Goal: Transaction & Acquisition: Purchase product/service

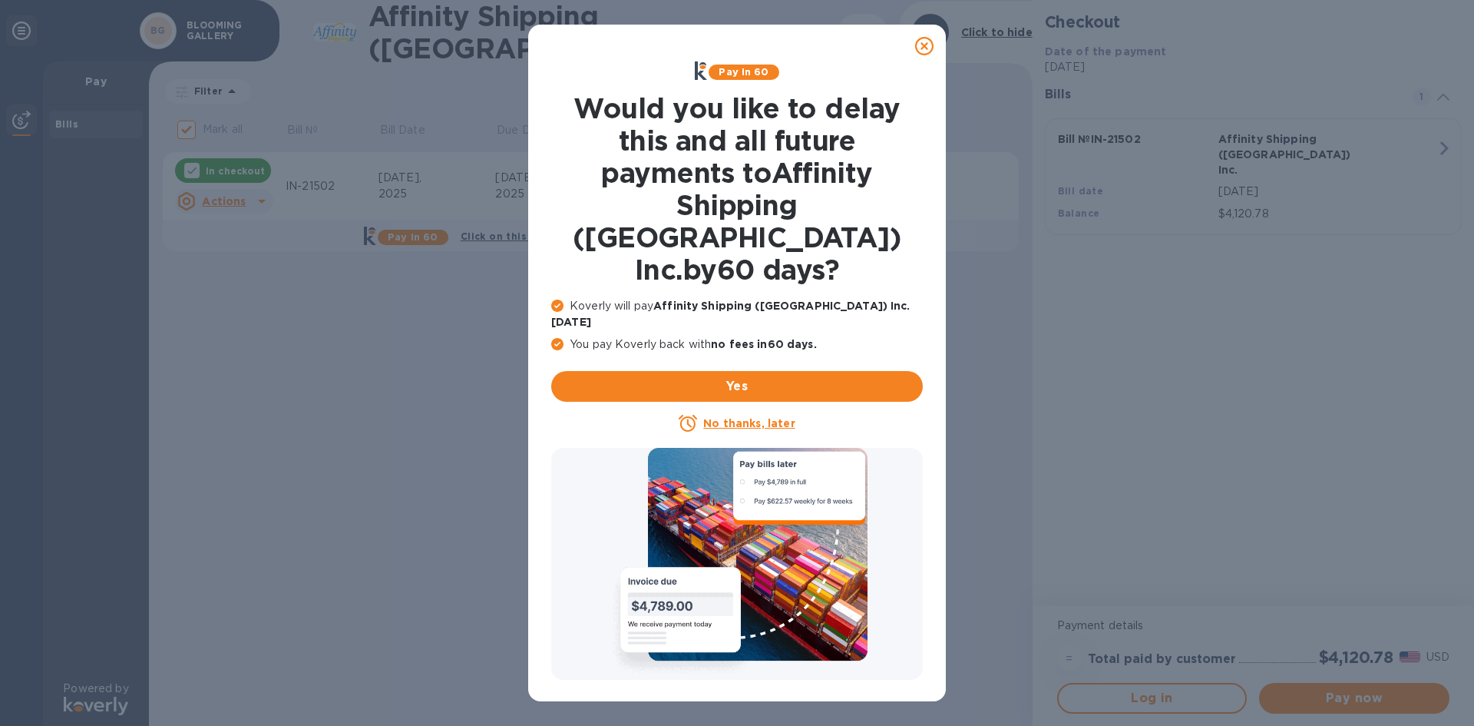
click at [918, 44] on icon at bounding box center [924, 46] width 18 height 18
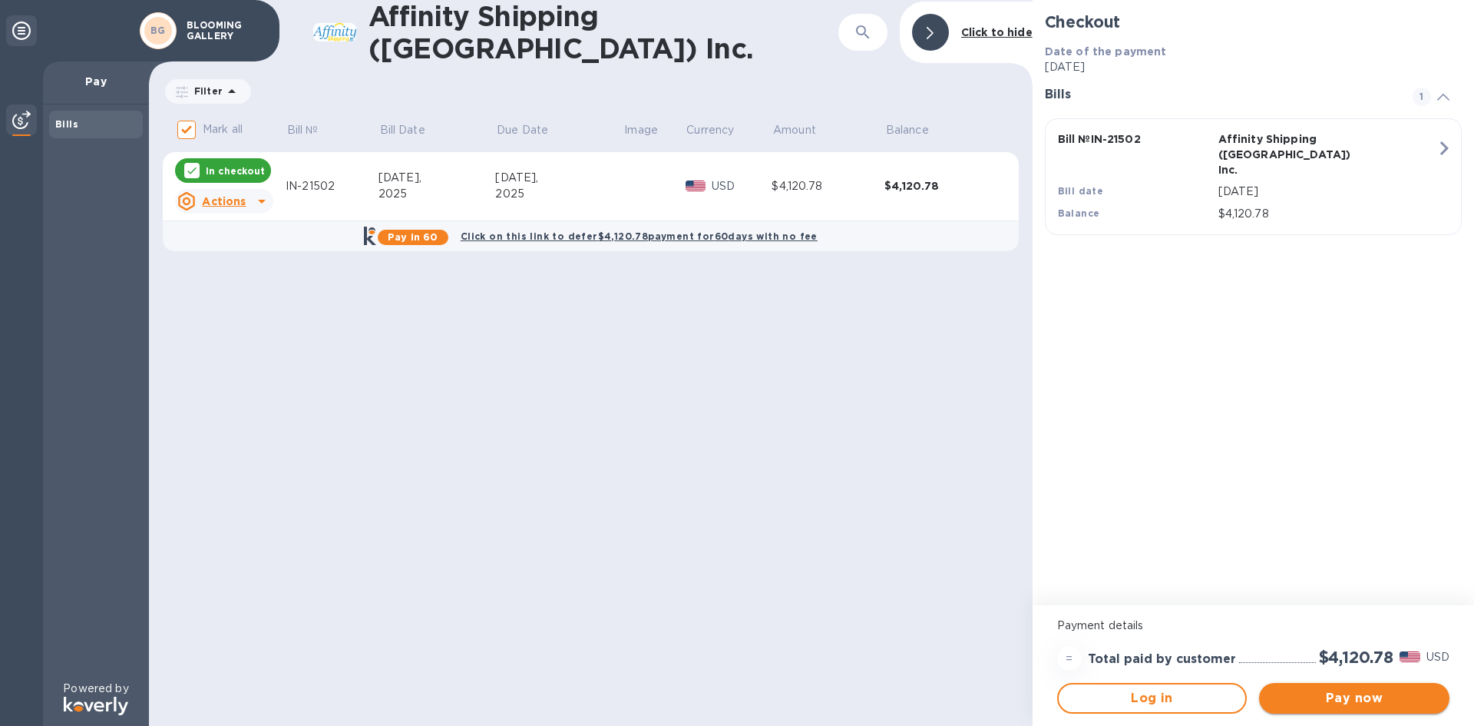
click at [1326, 697] on span "Pay now" at bounding box center [1355, 698] width 166 height 18
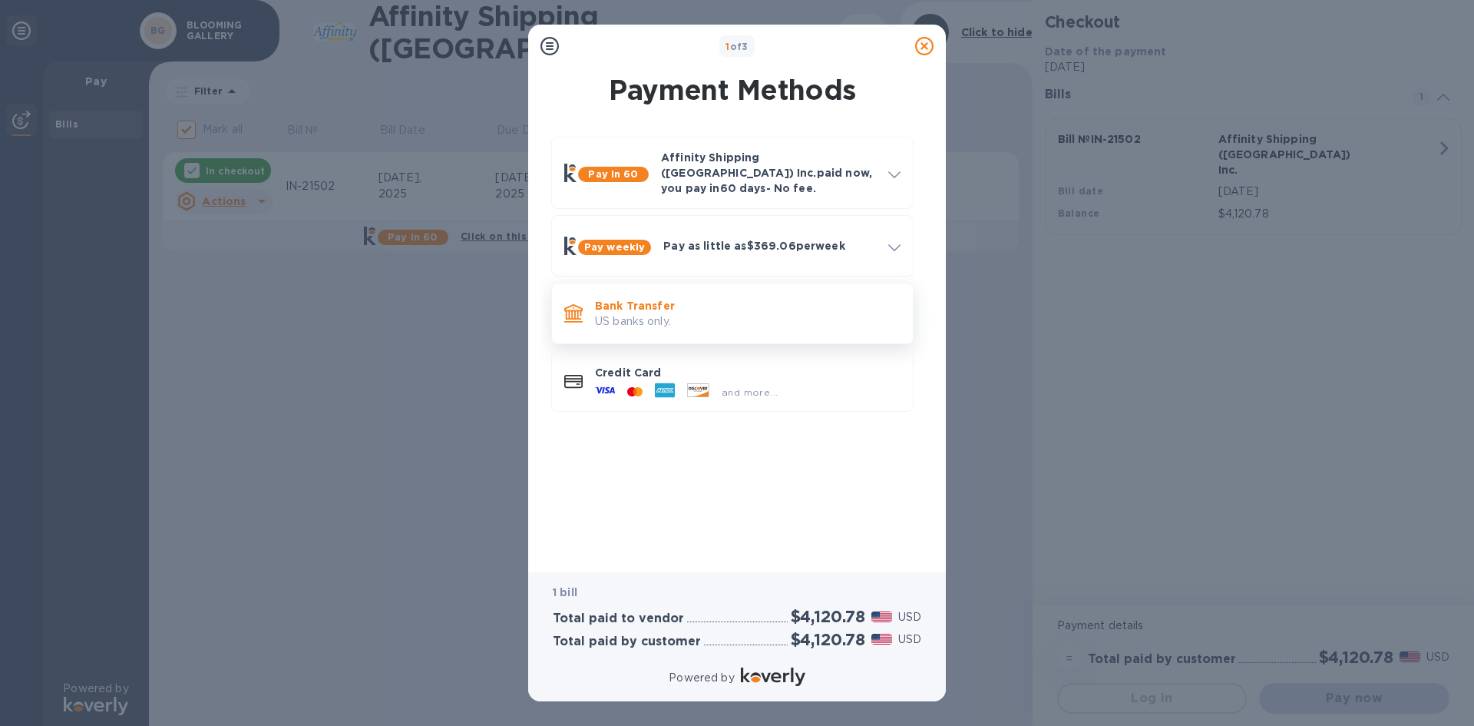
click at [680, 299] on p "Bank Transfer" at bounding box center [748, 305] width 306 height 15
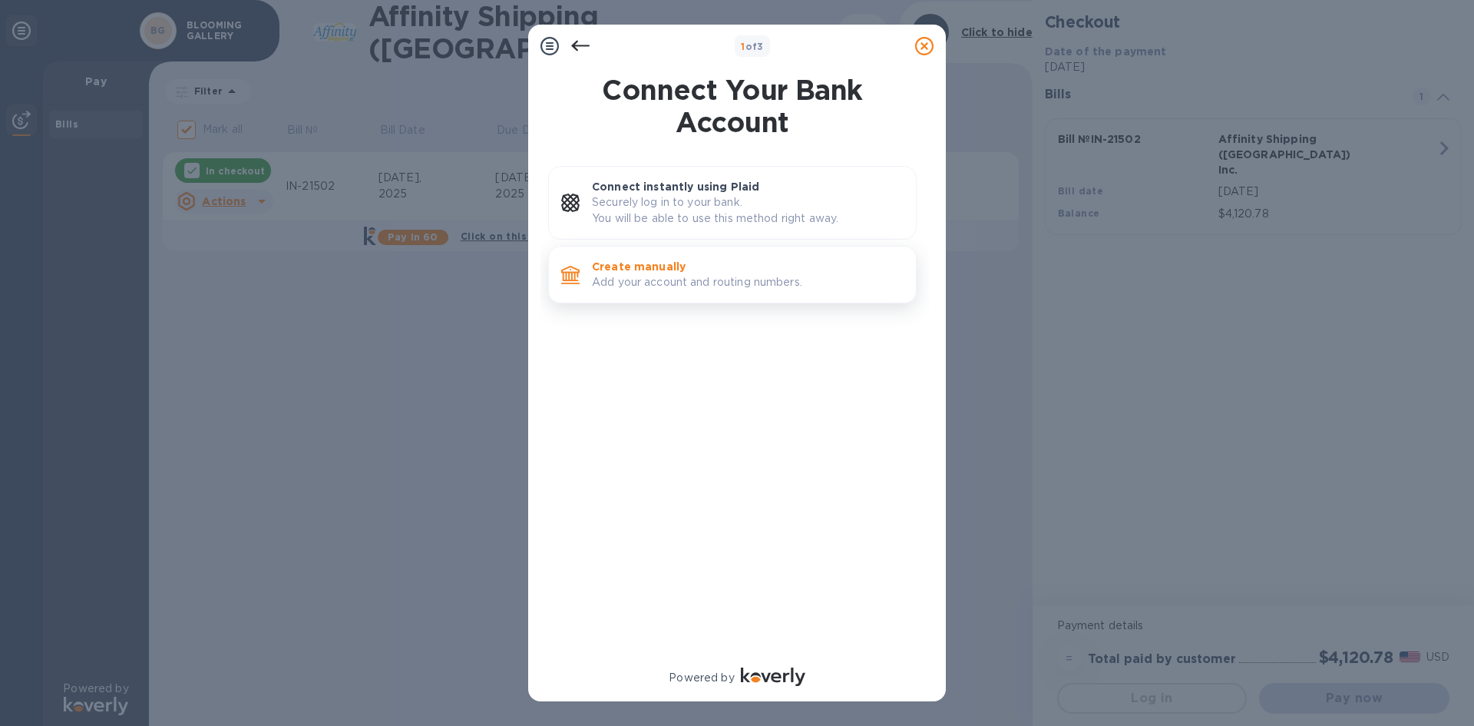
click at [670, 260] on p "Create manually" at bounding box center [748, 266] width 312 height 15
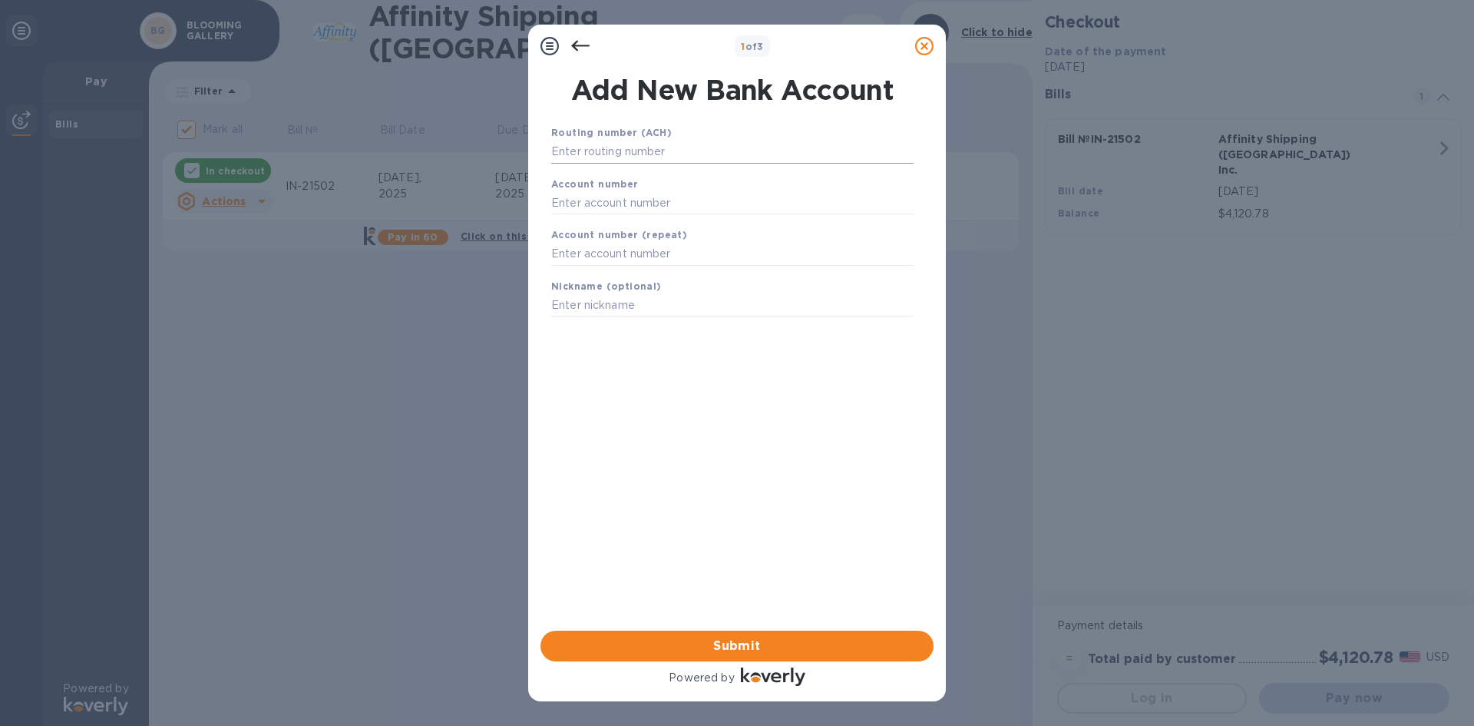
click at [589, 148] on input "text" at bounding box center [732, 152] width 362 height 23
type input "111900659"
click at [591, 210] on div "Account number" at bounding box center [732, 214] width 375 height 51
click at [594, 213] on input "text" at bounding box center [732, 221] width 362 height 23
type input "7403863108"
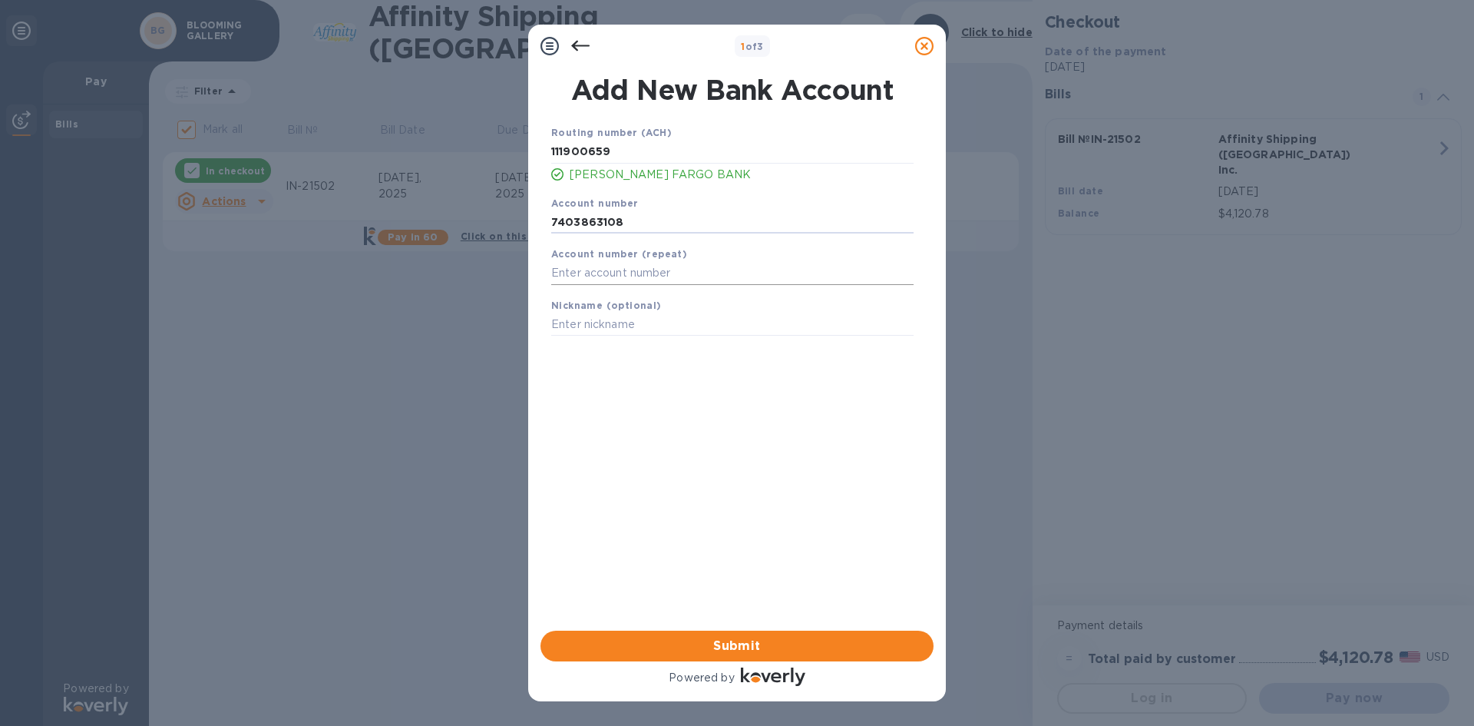
click at [575, 266] on input "text" at bounding box center [732, 273] width 362 height 23
type input "7403863108"
click at [723, 649] on span "Submit" at bounding box center [737, 646] width 369 height 18
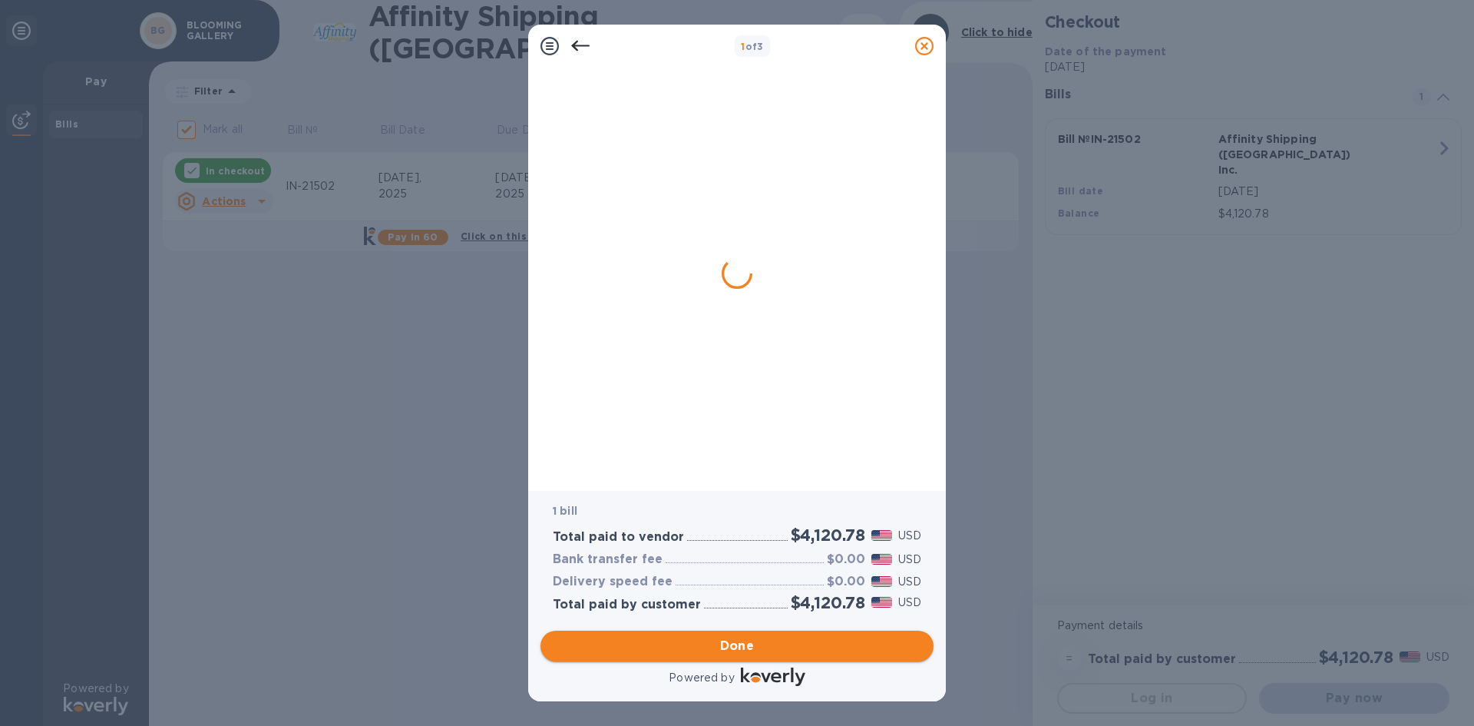
click at [750, 644] on span "Done" at bounding box center [737, 646] width 35 height 18
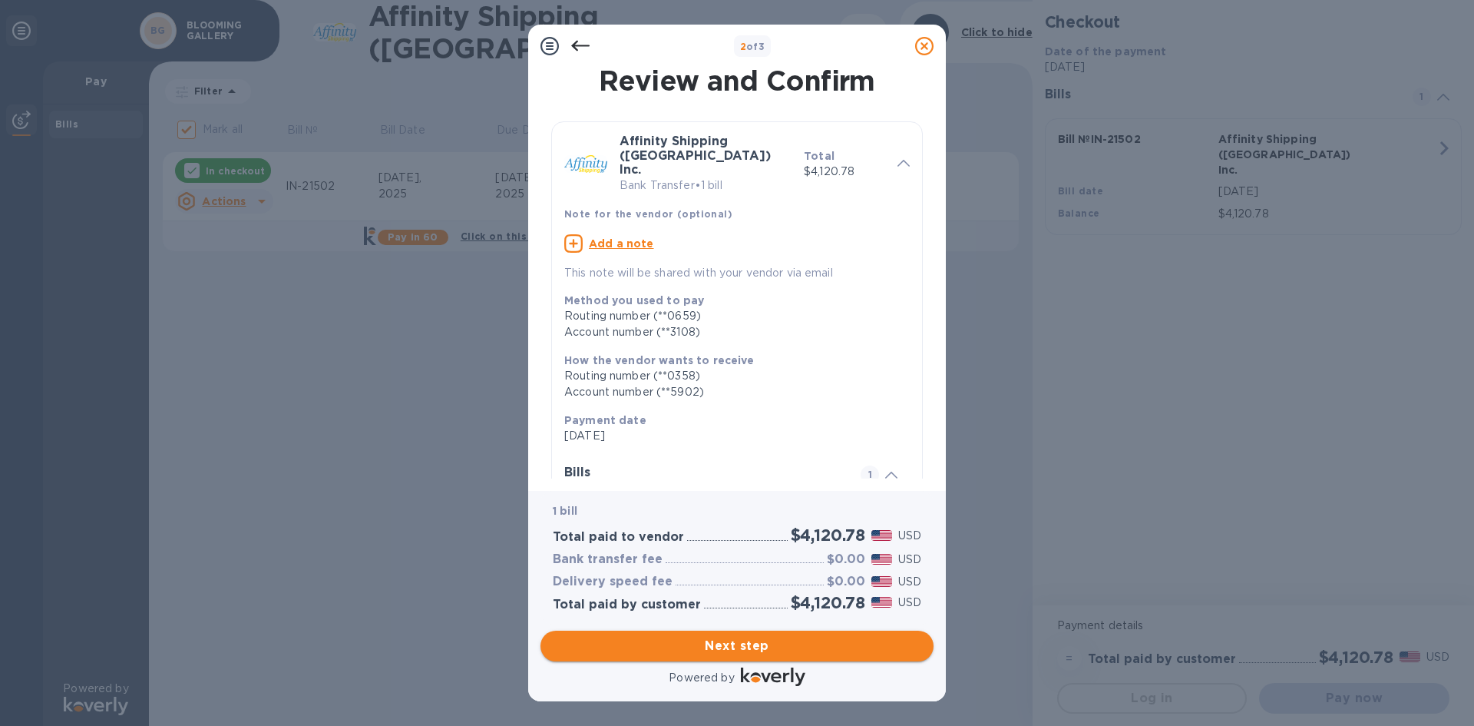
click at [725, 646] on span "Next step" at bounding box center [737, 646] width 369 height 18
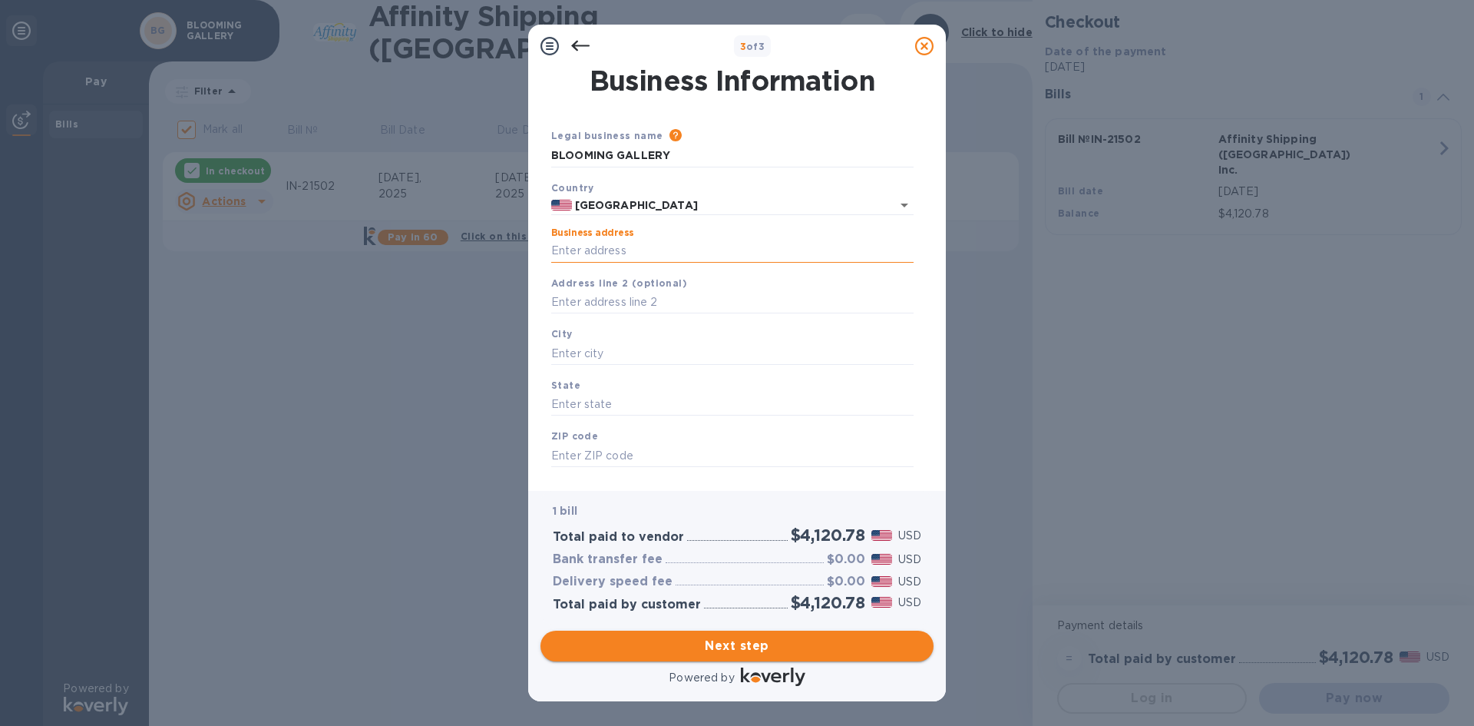
click at [579, 250] on input "Business address" at bounding box center [732, 251] width 362 height 23
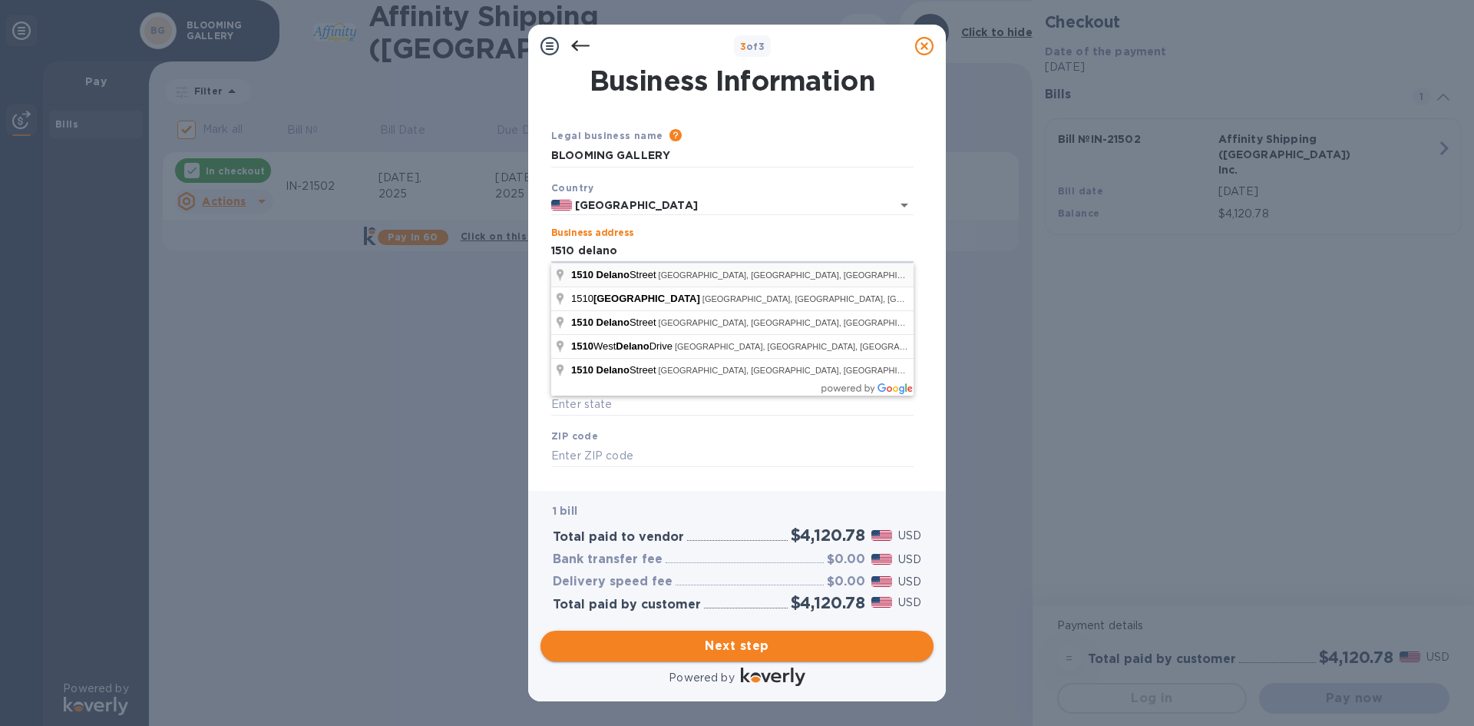
type input "[STREET_ADDRESS]"
type input "[GEOGRAPHIC_DATA]"
type input "77003"
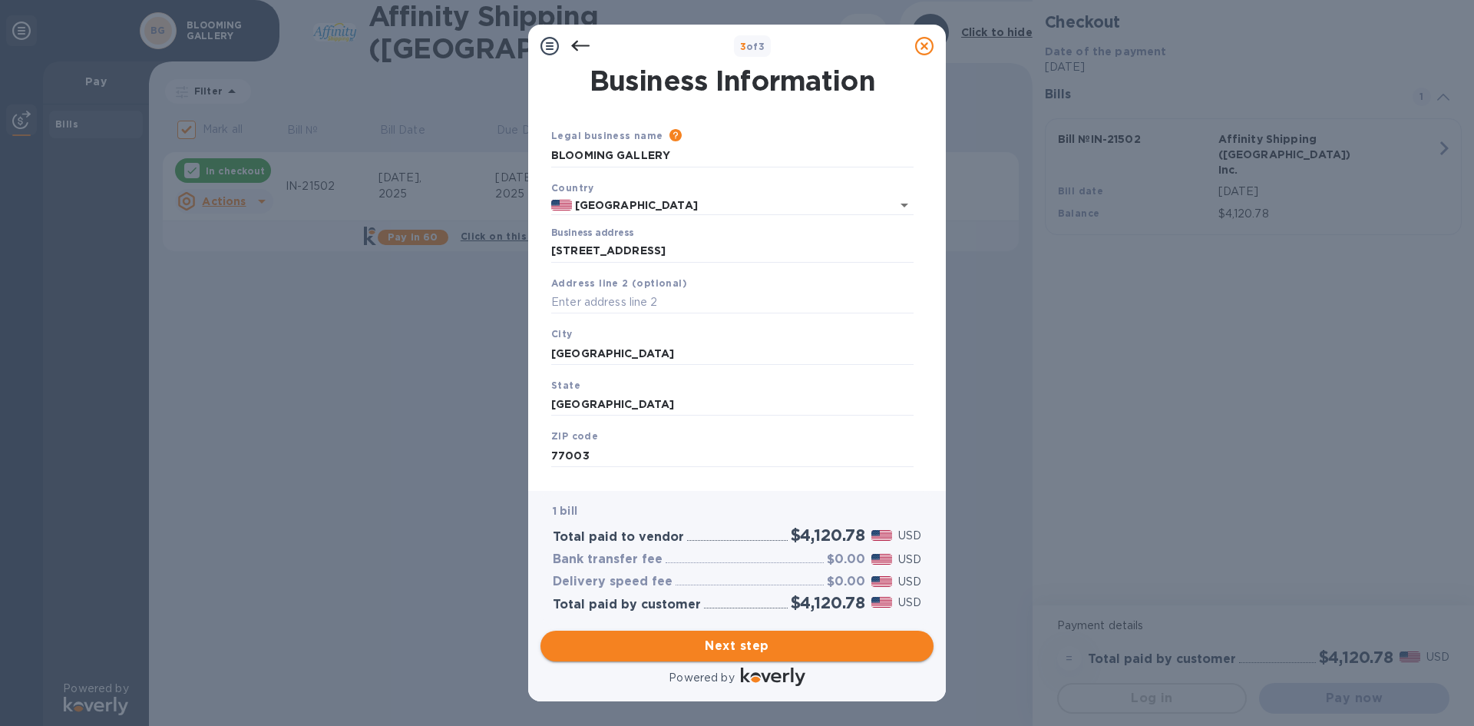
click at [768, 642] on span "Next step" at bounding box center [737, 646] width 369 height 18
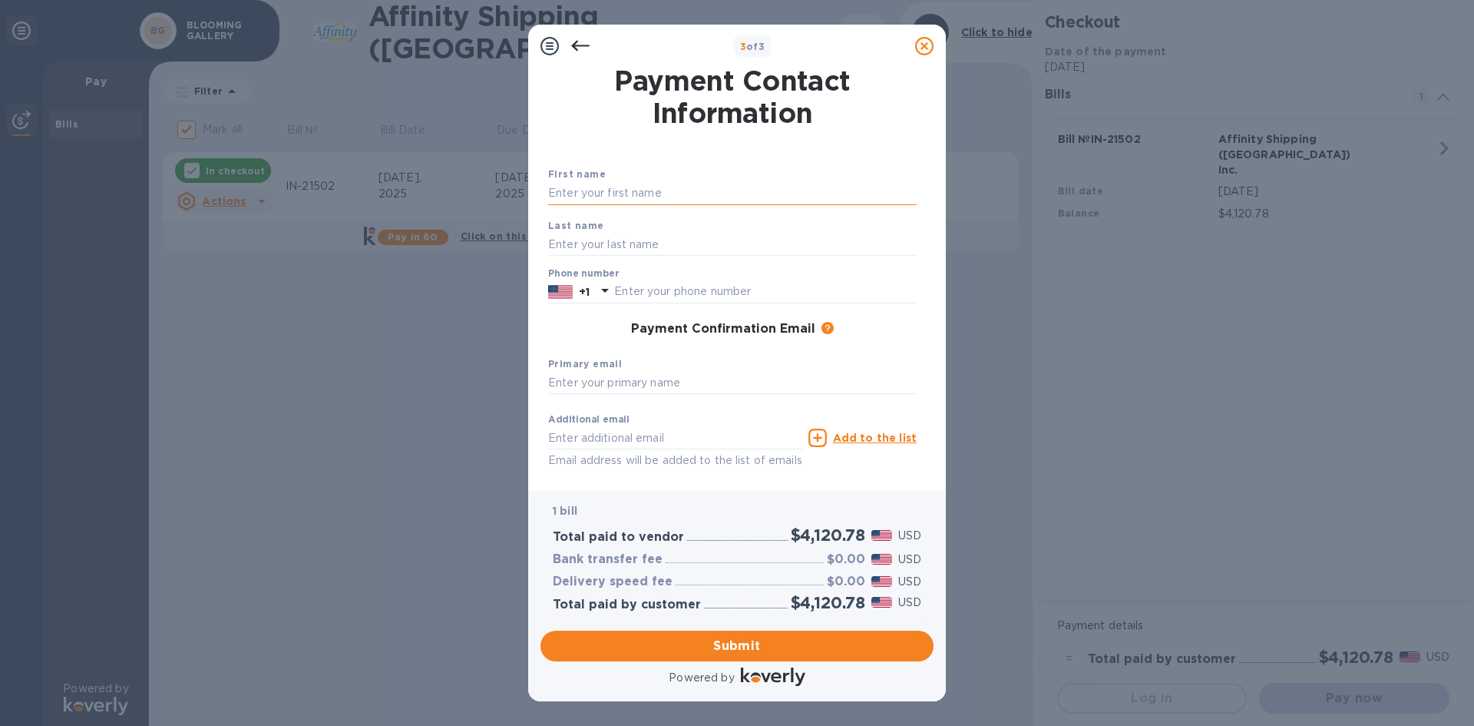
click at [571, 196] on input "text" at bounding box center [732, 193] width 369 height 23
type input "LEHAO"
type input "R"
type input "[PERSON_NAME]"
type input "7133983633"
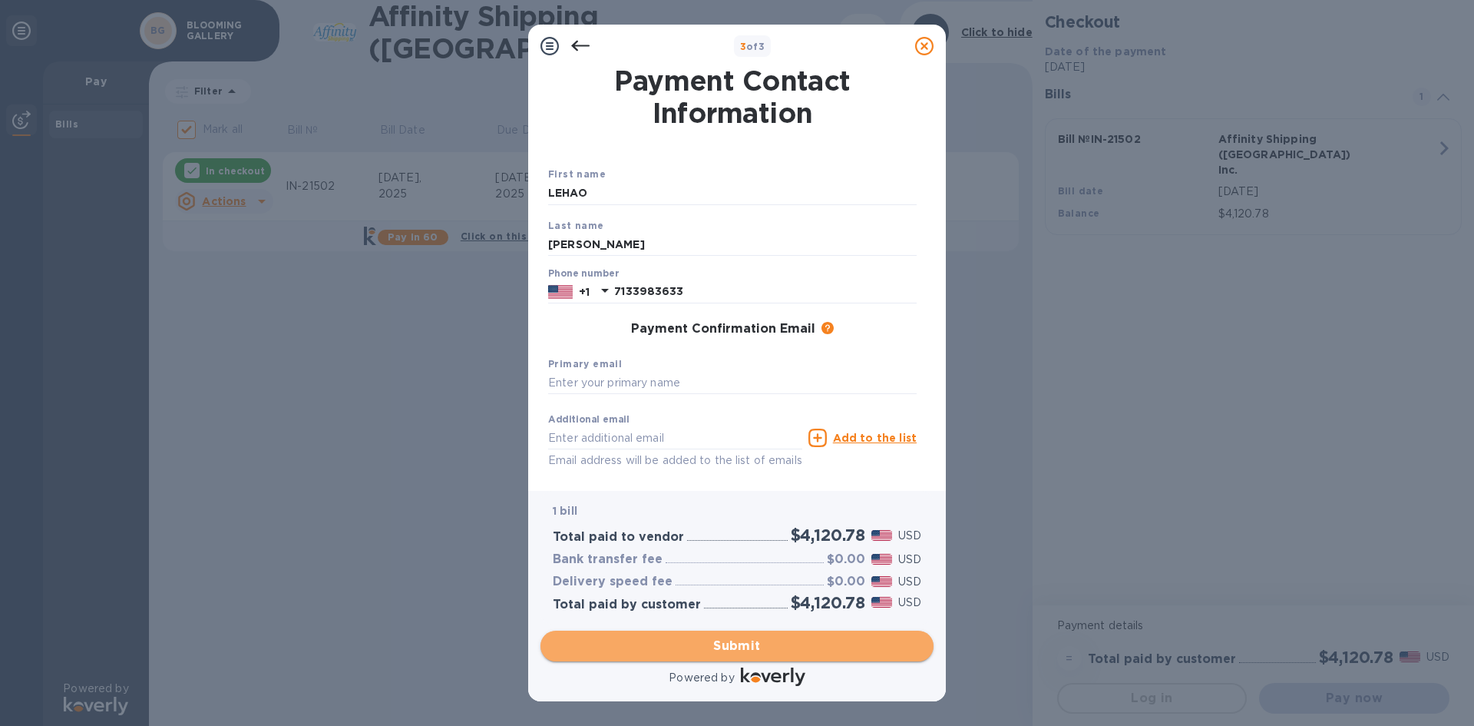
click at [751, 647] on span "Submit" at bounding box center [737, 646] width 369 height 18
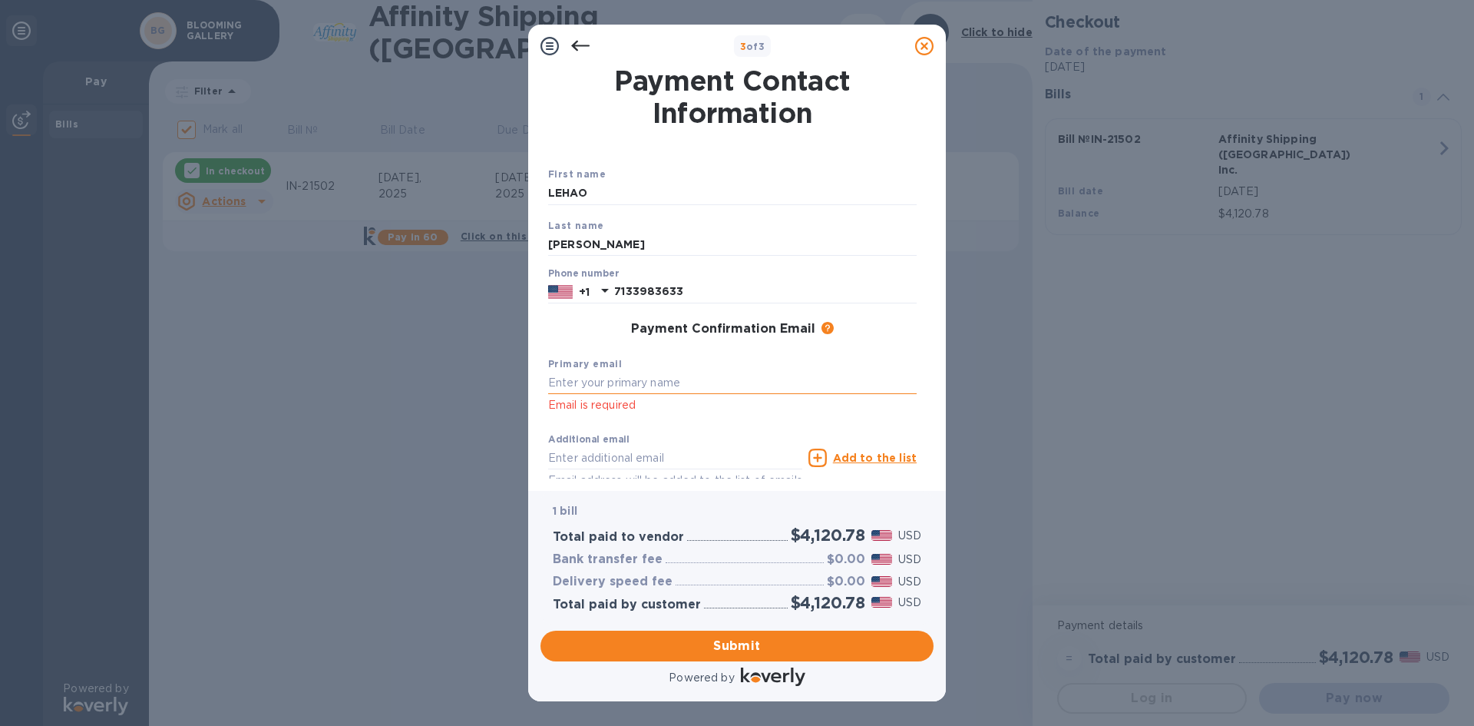
click at [582, 380] on input "text" at bounding box center [732, 383] width 369 height 23
type input "[EMAIL_ADDRESS][DOMAIN_NAME]"
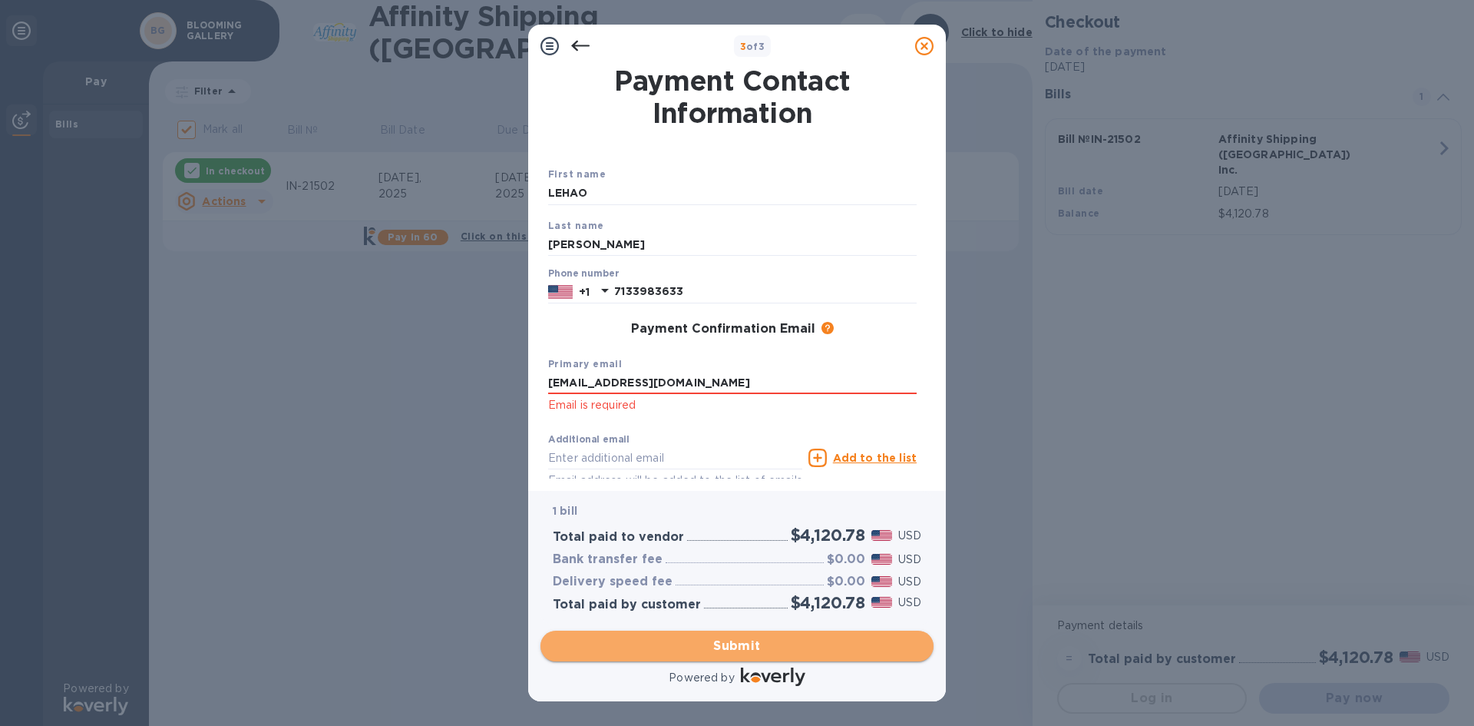
click at [742, 653] on span "Submit" at bounding box center [737, 646] width 369 height 18
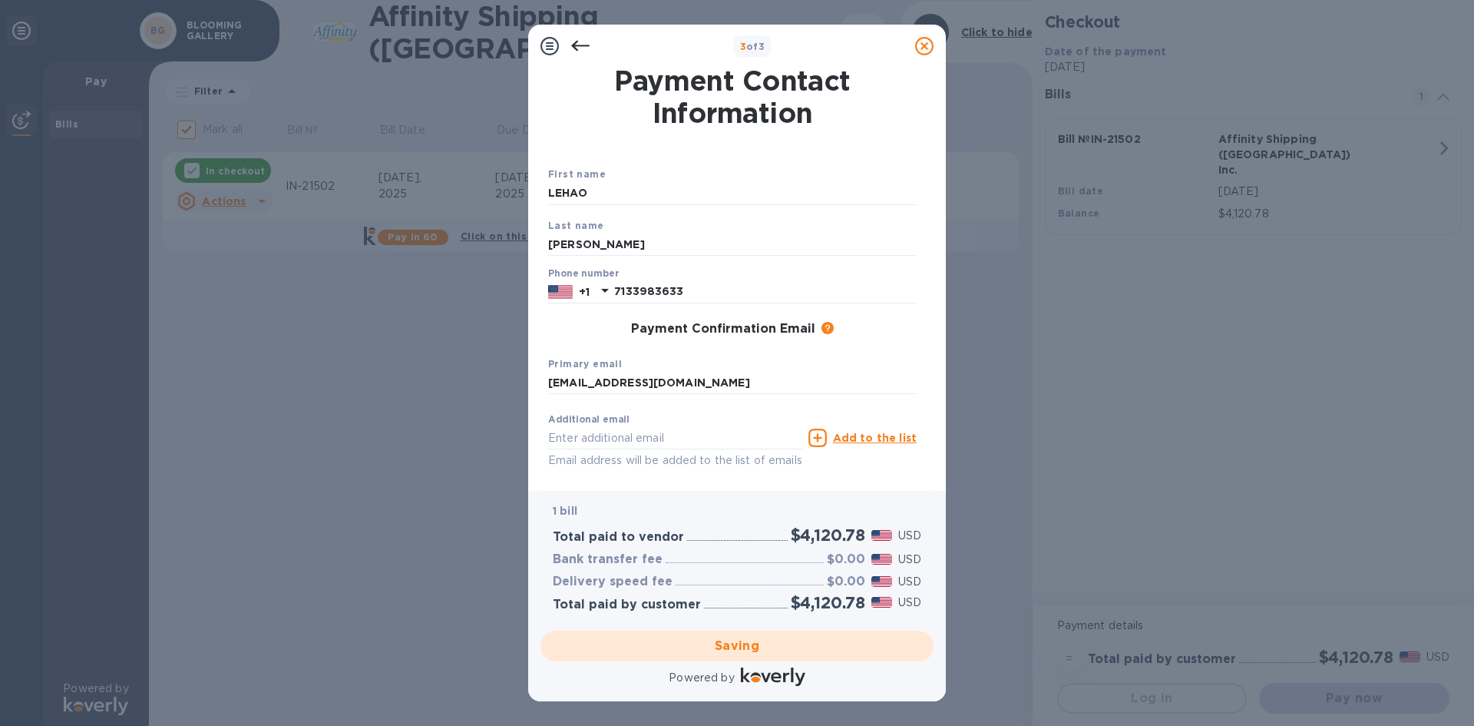
checkbox input "false"
